Goal: Task Accomplishment & Management: Manage account settings

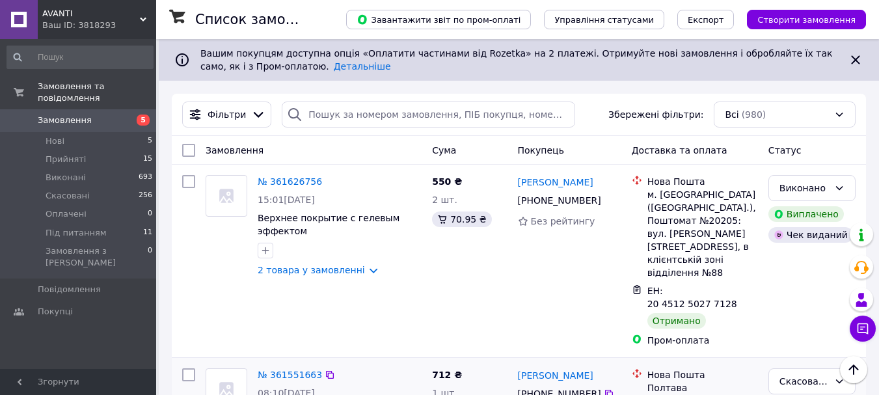
scroll to position [195, 0]
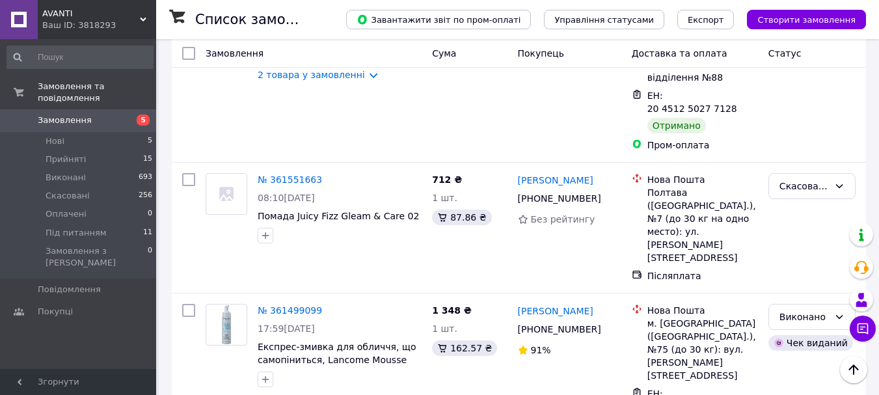
click at [73, 115] on span "Замовлення" at bounding box center [65, 121] width 54 height 12
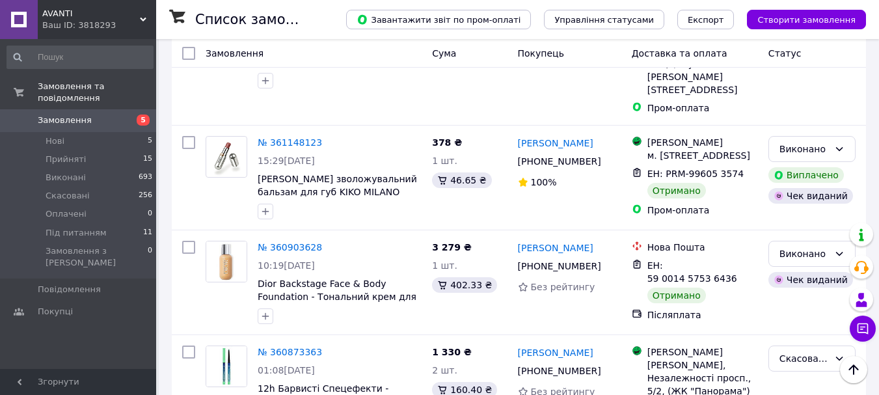
scroll to position [2292, 0]
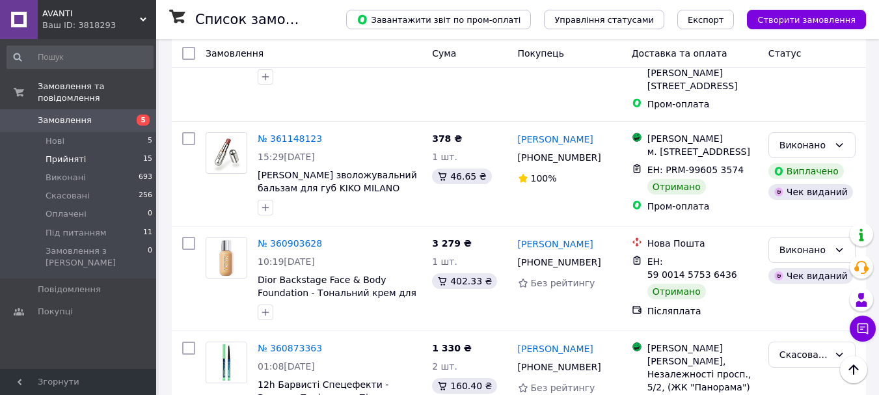
click at [74, 154] on span "Прийняті" at bounding box center [66, 160] width 40 height 12
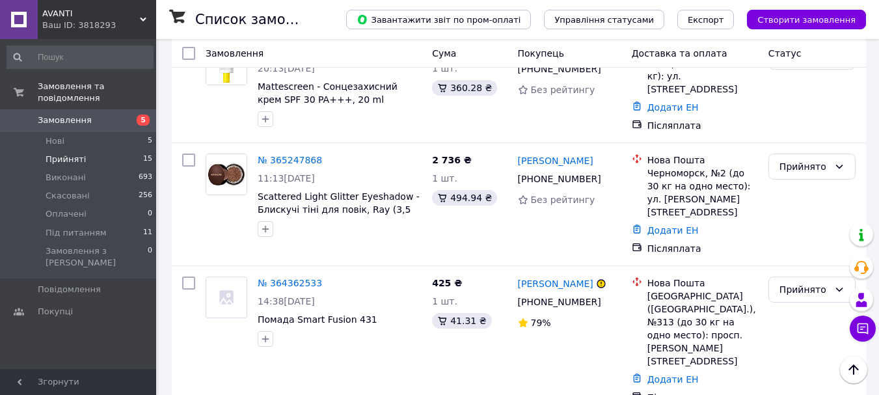
scroll to position [1116, 0]
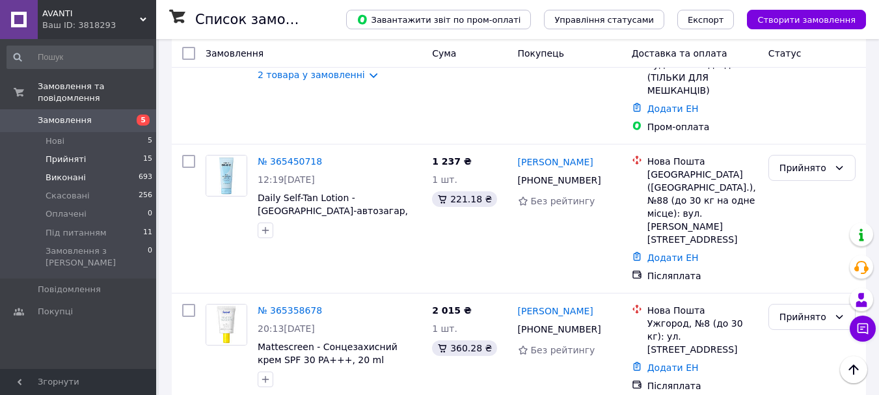
click at [69, 172] on span "Виконані" at bounding box center [66, 178] width 40 height 12
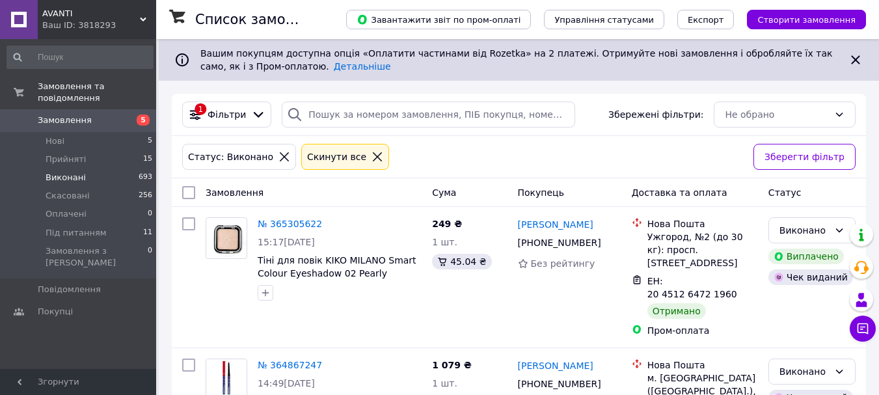
click at [93, 115] on span "Замовлення" at bounding box center [79, 121] width 83 height 12
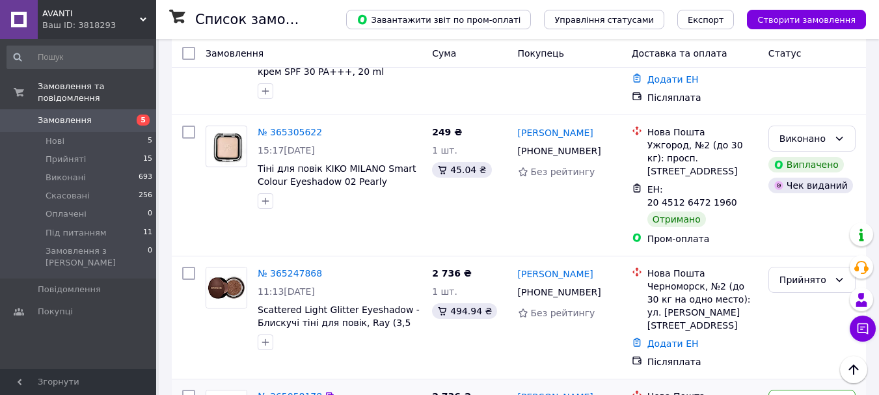
scroll to position [1888, 0]
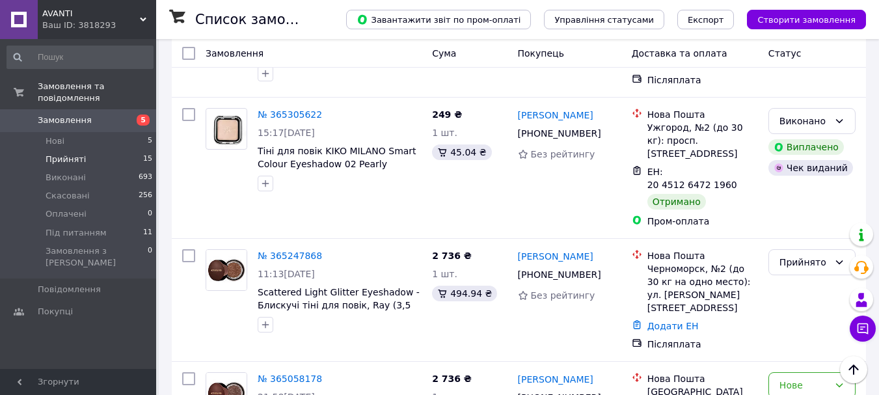
click at [78, 154] on span "Прийняті" at bounding box center [66, 160] width 40 height 12
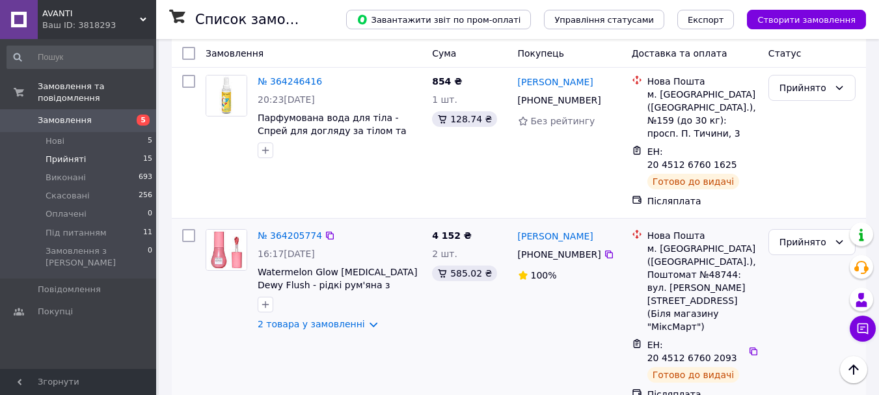
scroll to position [1579, 0]
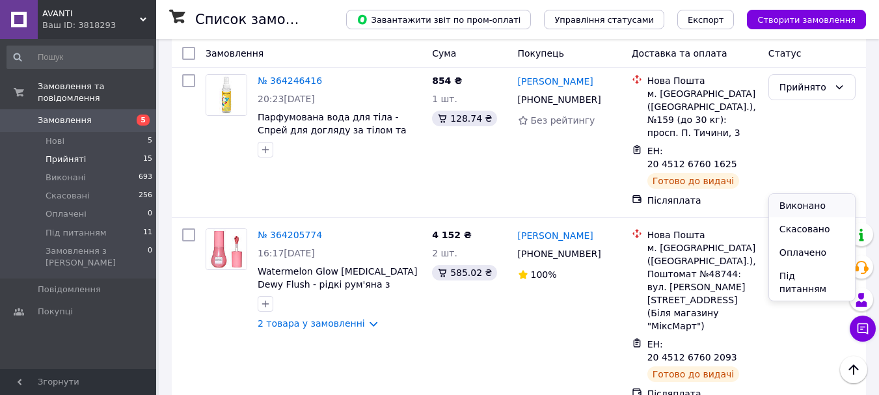
click at [806, 202] on li "Виконано" at bounding box center [812, 205] width 86 height 23
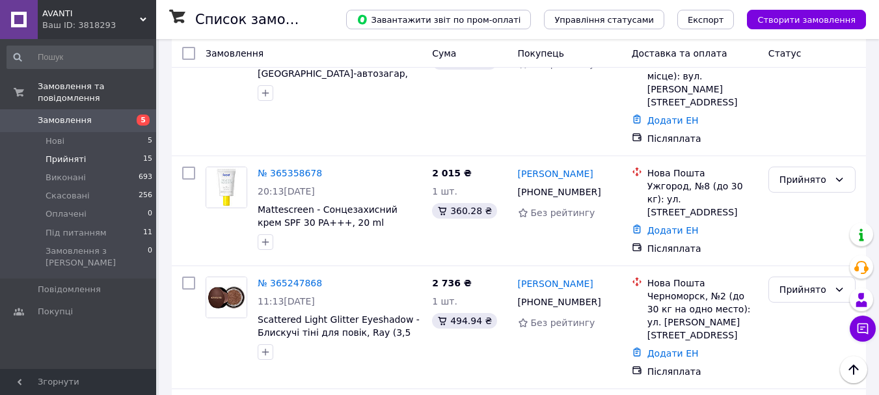
scroll to position [1189, 0]
